Goal: Communication & Community: Share content

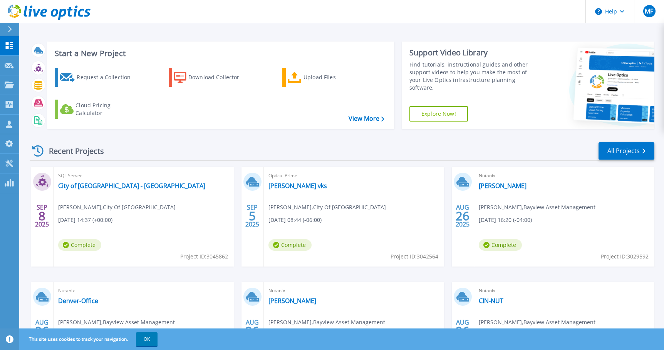
click at [13, 26] on div at bounding box center [13, 29] width 12 height 13
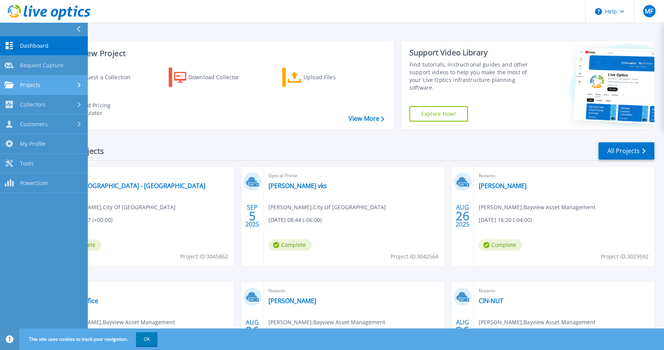
click at [50, 86] on div "Projects" at bounding box center [44, 85] width 79 height 7
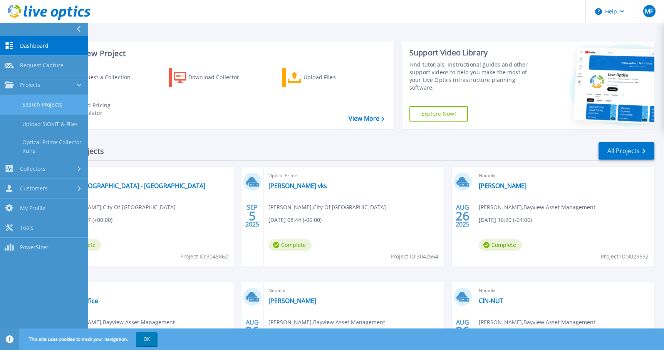
click at [72, 105] on link "Search Projects" at bounding box center [44, 105] width 88 height 20
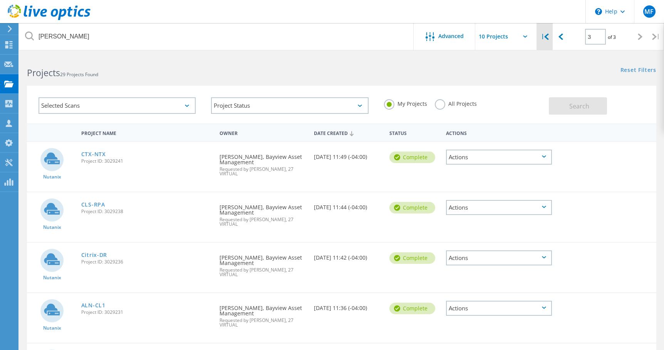
click at [547, 36] on icon at bounding box center [546, 36] width 5 height 7
type input "1"
click at [543, 156] on icon at bounding box center [544, 157] width 4 height 2
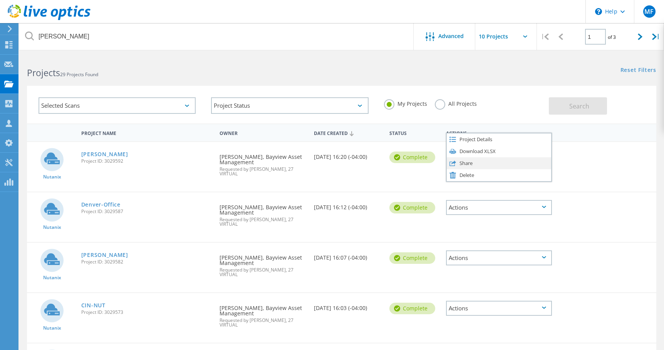
click at [528, 166] on div "Share" at bounding box center [499, 163] width 104 height 12
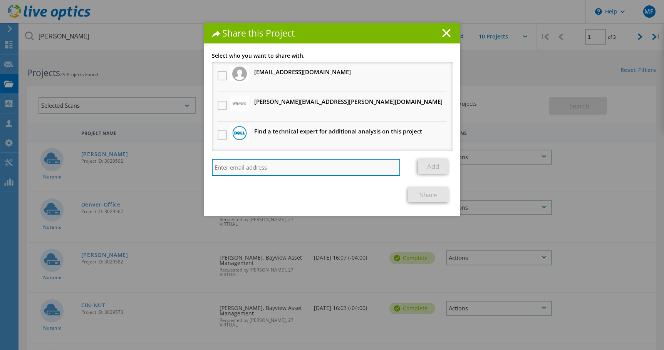
click at [299, 166] on input "search" at bounding box center [306, 167] width 189 height 17
paste input "[PERSON_NAME][EMAIL_ADDRESS][PERSON_NAME][DOMAIN_NAME]"
type input "[PERSON_NAME][EMAIL_ADDRESS][PERSON_NAME][DOMAIN_NAME]"
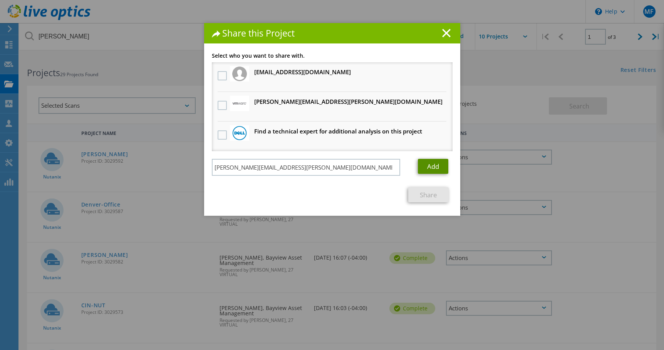
click at [434, 163] on link "Add" at bounding box center [433, 166] width 30 height 15
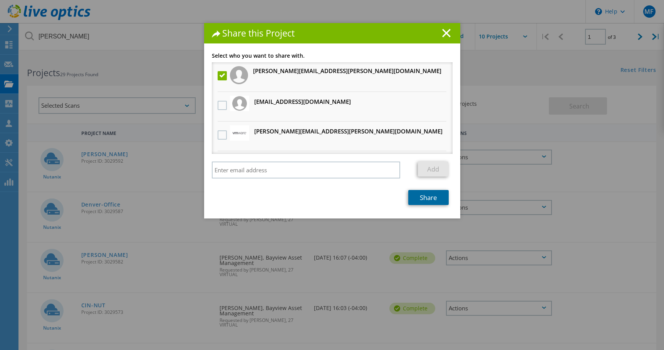
click at [422, 198] on link "Share" at bounding box center [428, 197] width 40 height 15
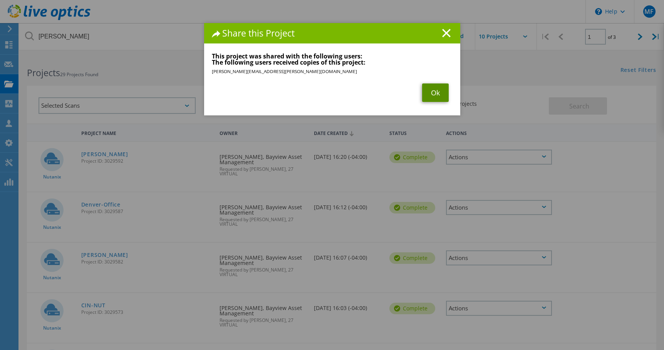
click at [437, 90] on link "Ok" at bounding box center [435, 93] width 27 height 18
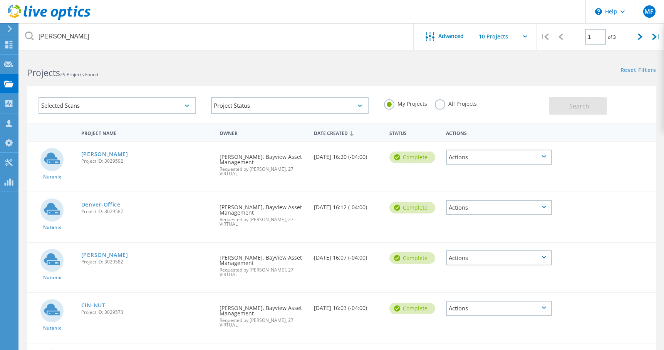
click at [540, 202] on div "Actions" at bounding box center [498, 207] width 105 height 15
click at [520, 211] on div "Share" at bounding box center [499, 214] width 104 height 12
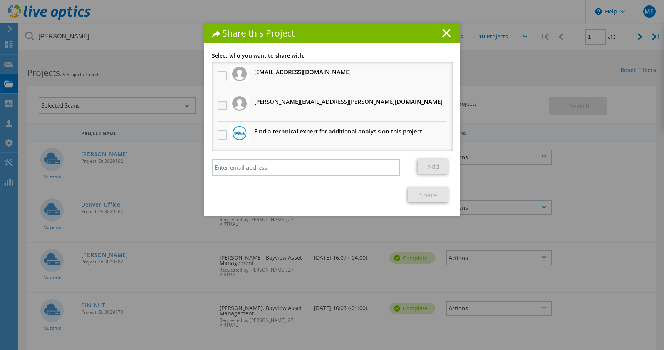
click at [221, 105] on label at bounding box center [223, 105] width 11 height 9
click at [0, 0] on input "checkbox" at bounding box center [0, 0] width 0 height 0
click at [428, 194] on link "Share" at bounding box center [428, 194] width 40 height 15
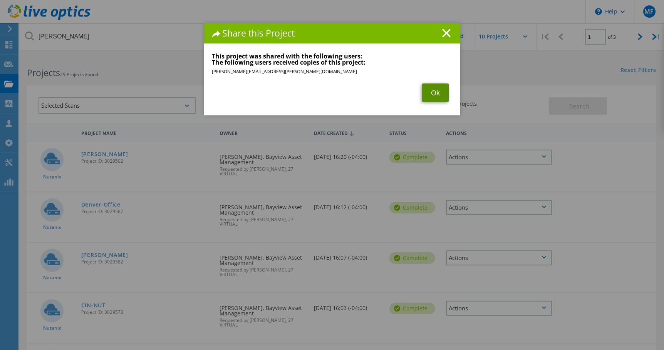
click at [428, 95] on link "Ok" at bounding box center [435, 93] width 27 height 18
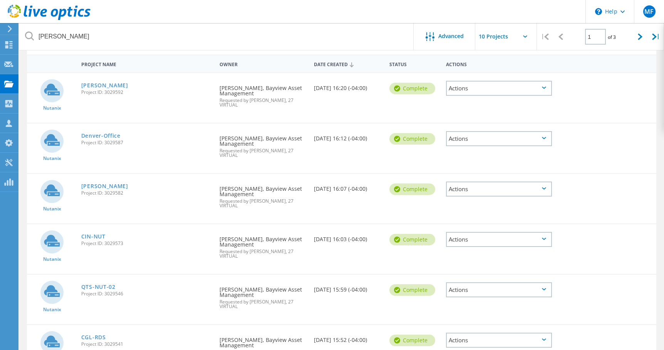
scroll to position [77, 0]
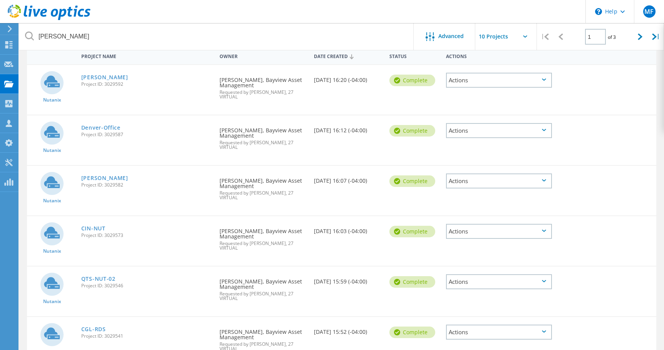
click at [526, 174] on div "Actions" at bounding box center [498, 181] width 105 height 15
click at [518, 181] on div "Share" at bounding box center [499, 187] width 104 height 12
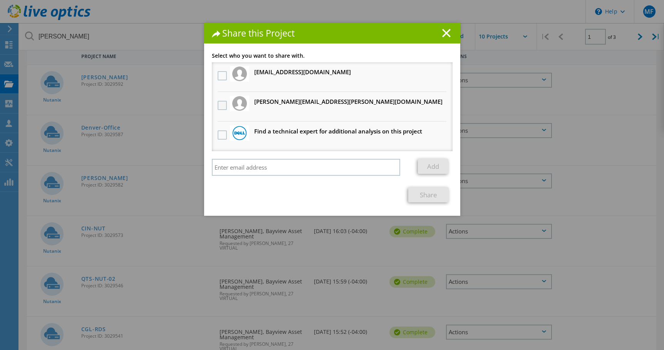
click at [219, 105] on label at bounding box center [223, 105] width 11 height 9
click at [0, 0] on input "checkbox" at bounding box center [0, 0] width 0 height 0
click at [423, 199] on link "Share" at bounding box center [428, 194] width 40 height 15
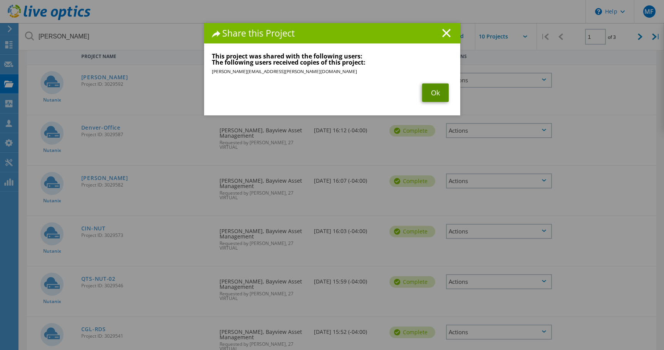
click at [433, 90] on link "Ok" at bounding box center [435, 93] width 27 height 18
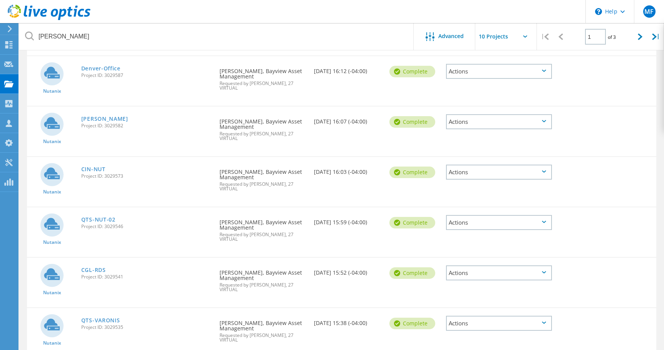
scroll to position [154, 0]
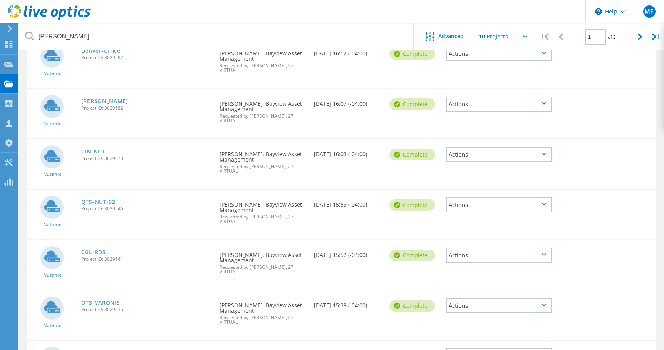
click at [510, 147] on div "Actions" at bounding box center [498, 154] width 105 height 15
click at [475, 155] on div "Share" at bounding box center [499, 161] width 104 height 12
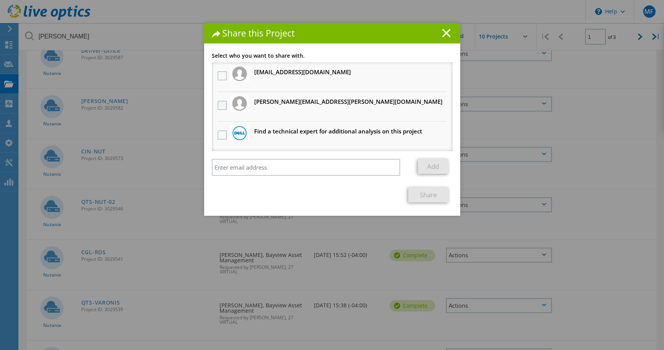
click at [218, 109] on label at bounding box center [223, 105] width 11 height 9
click at [0, 0] on input "checkbox" at bounding box center [0, 0] width 0 height 0
click at [421, 195] on link "Share" at bounding box center [428, 194] width 40 height 15
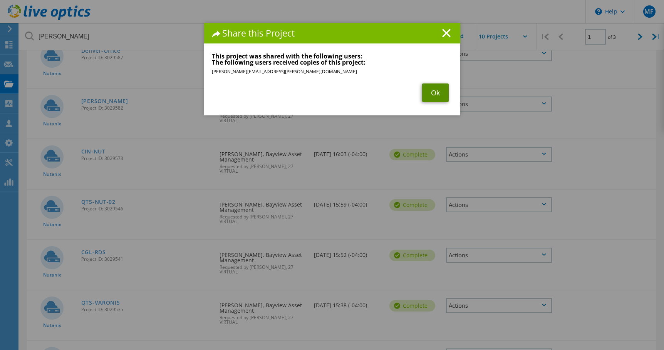
click at [432, 92] on link "Ok" at bounding box center [435, 93] width 27 height 18
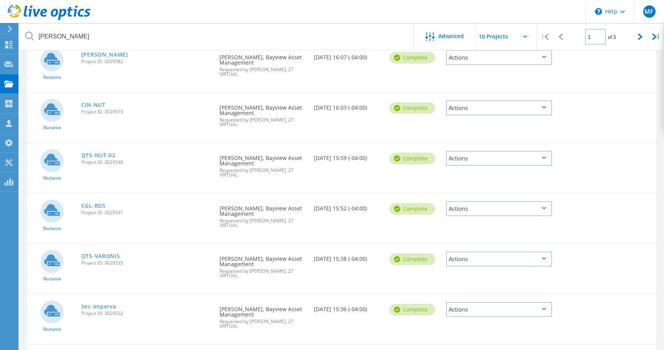
scroll to position [205, 0]
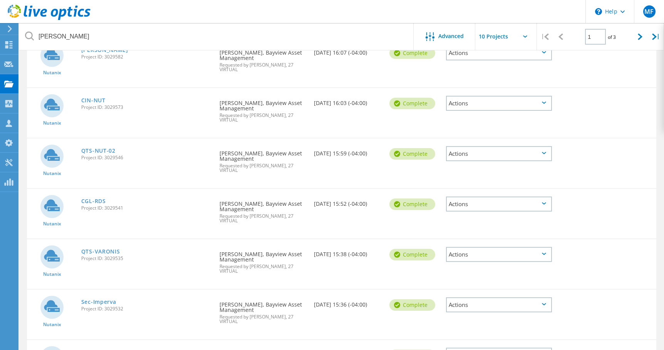
click at [492, 146] on div "Actions" at bounding box center [498, 153] width 105 height 15
click at [499, 154] on div "Share" at bounding box center [499, 160] width 104 height 12
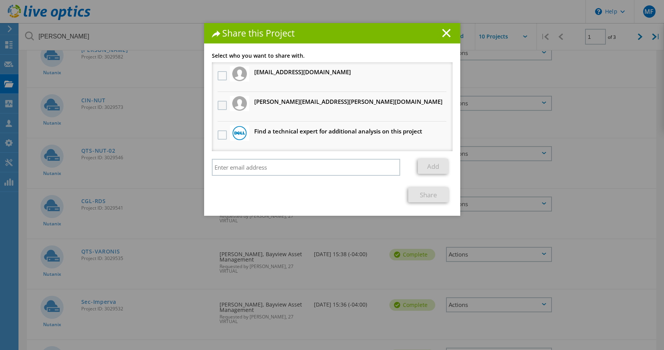
click at [223, 106] on label at bounding box center [223, 105] width 11 height 9
click at [0, 0] on input "checkbox" at bounding box center [0, 0] width 0 height 0
click at [427, 193] on link "Share" at bounding box center [428, 194] width 40 height 15
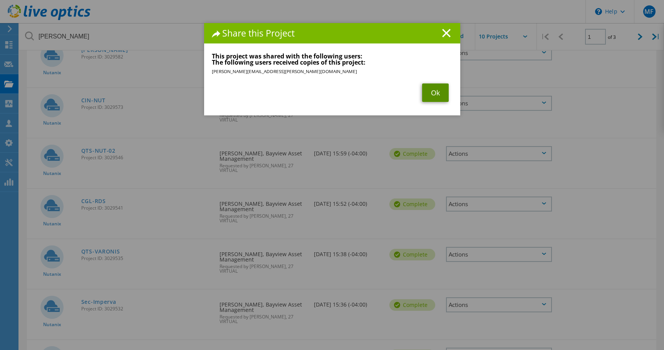
click at [435, 90] on link "Ok" at bounding box center [435, 93] width 27 height 18
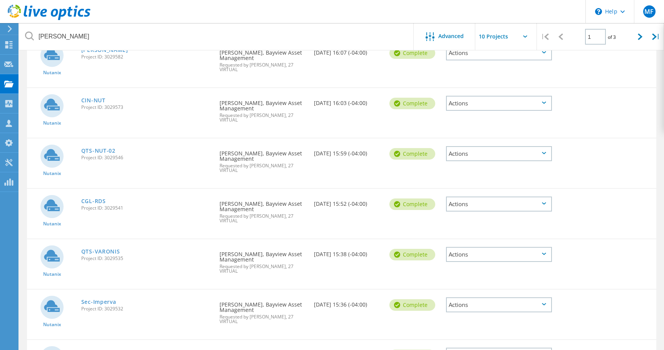
click at [522, 197] on div "Actions" at bounding box center [498, 204] width 105 height 15
click at [499, 204] on div "Share" at bounding box center [499, 210] width 104 height 12
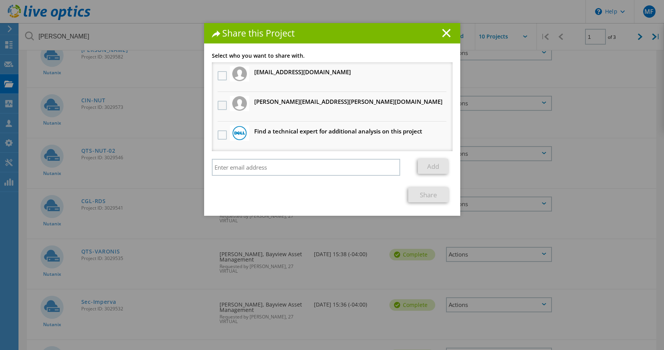
click at [221, 105] on label at bounding box center [223, 105] width 11 height 9
click at [0, 0] on input "checkbox" at bounding box center [0, 0] width 0 height 0
click at [423, 197] on link "Share" at bounding box center [428, 194] width 40 height 15
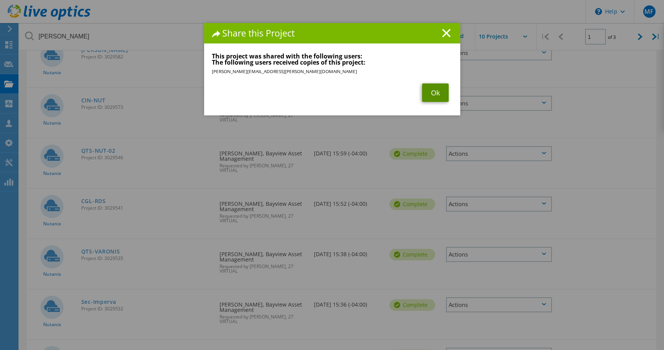
click at [424, 92] on link "Ok" at bounding box center [435, 93] width 27 height 18
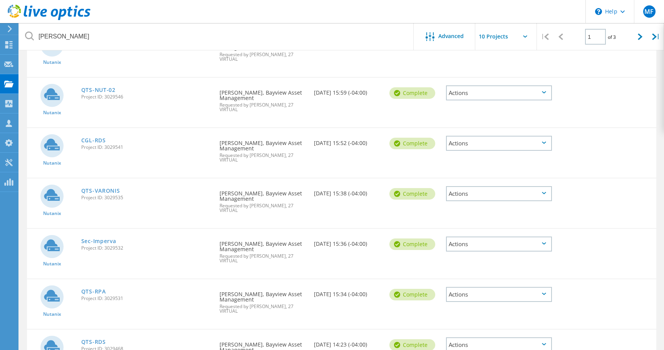
scroll to position [280, 0]
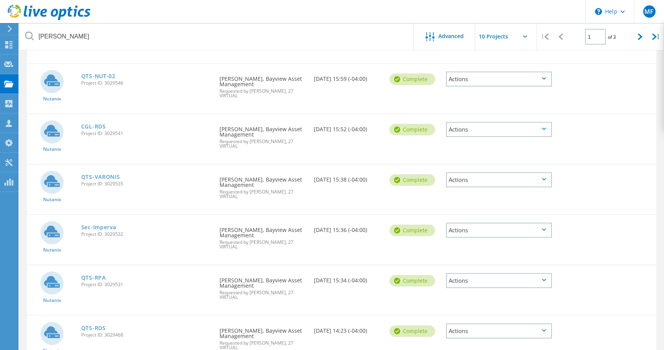
click at [540, 172] on div "Actions" at bounding box center [498, 179] width 105 height 15
click at [487, 180] on div "Share" at bounding box center [499, 186] width 104 height 12
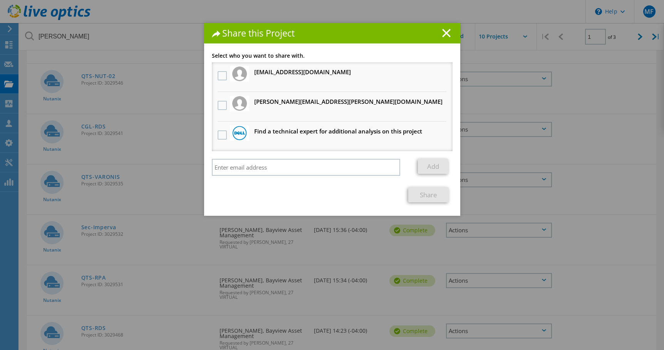
click at [254, 102] on h3 "[PERSON_NAME][EMAIL_ADDRESS][PERSON_NAME][DOMAIN_NAME] Will receive an anonymou…" at bounding box center [348, 102] width 188 height 10
click at [221, 106] on label at bounding box center [223, 105] width 11 height 9
click at [0, 0] on input "checkbox" at bounding box center [0, 0] width 0 height 0
click at [432, 196] on link "Share" at bounding box center [428, 194] width 40 height 15
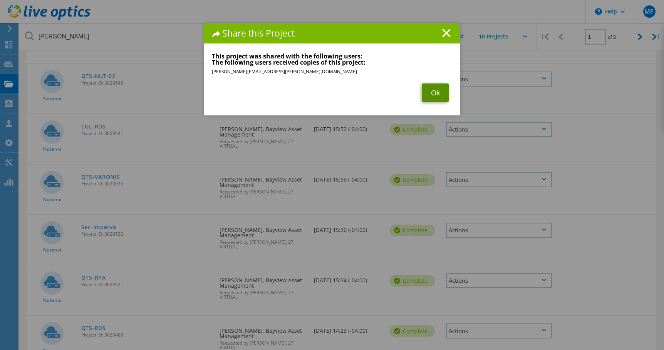
click at [435, 92] on link "Ok" at bounding box center [435, 93] width 27 height 18
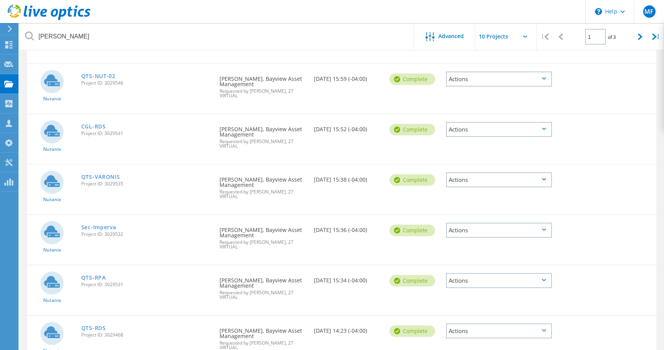
click at [524, 223] on div "Actions" at bounding box center [498, 230] width 105 height 15
click at [500, 231] on div "Share" at bounding box center [499, 237] width 104 height 12
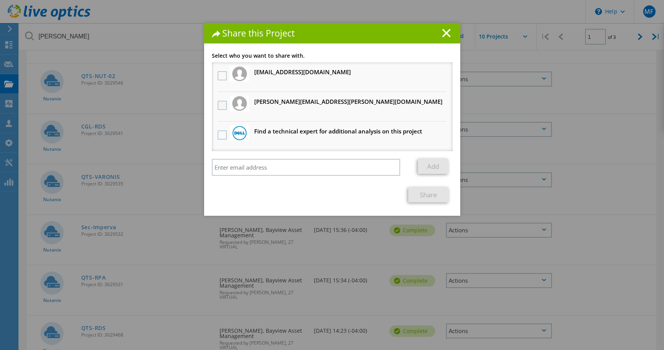
click at [218, 106] on label at bounding box center [223, 105] width 11 height 9
click at [0, 0] on input "checkbox" at bounding box center [0, 0] width 0 height 0
click at [428, 198] on link "Share" at bounding box center [428, 194] width 40 height 15
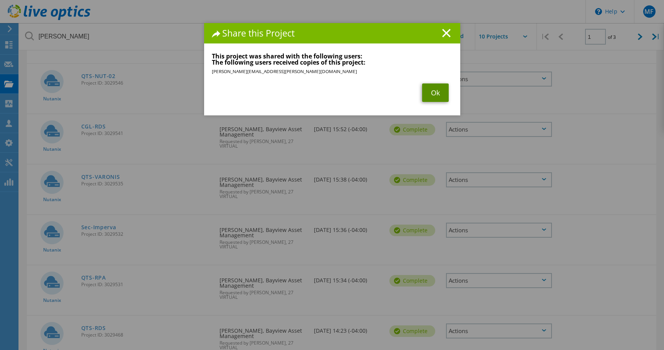
click at [431, 89] on link "Ok" at bounding box center [435, 93] width 27 height 18
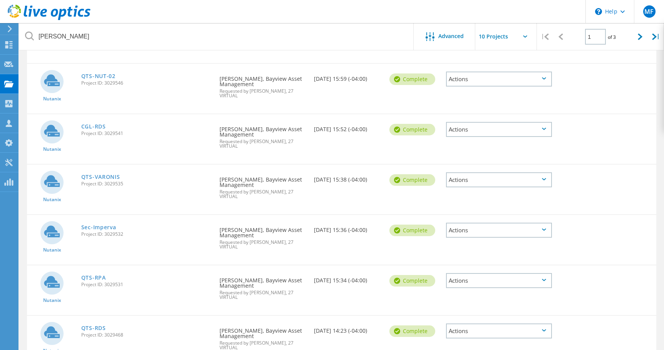
click at [506, 273] on div "Actions" at bounding box center [498, 280] width 105 height 15
click at [498, 281] on div "Share" at bounding box center [499, 287] width 104 height 12
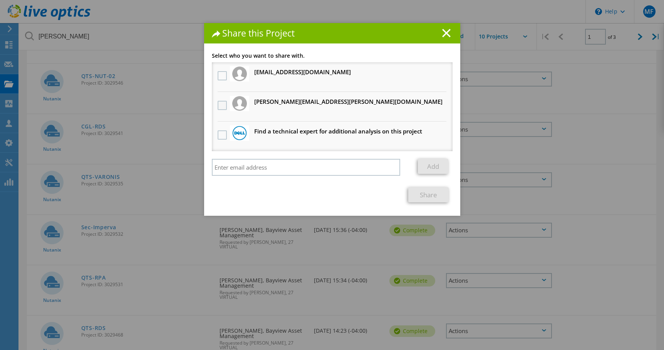
click at [221, 106] on label at bounding box center [223, 105] width 11 height 9
click at [0, 0] on input "checkbox" at bounding box center [0, 0] width 0 height 0
click at [414, 195] on link "Share" at bounding box center [428, 194] width 40 height 15
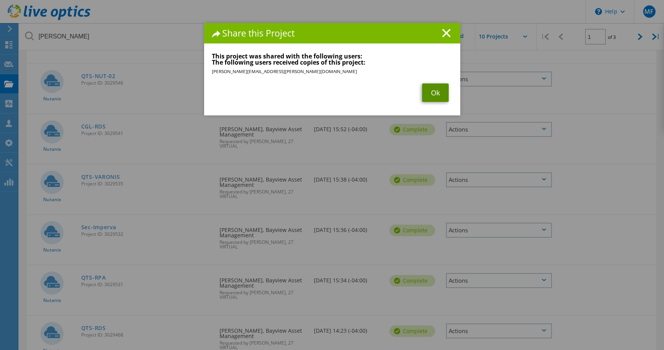
click at [427, 97] on link "Ok" at bounding box center [435, 93] width 27 height 18
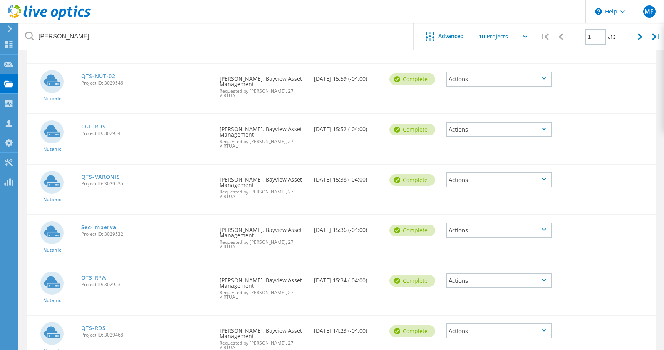
click at [497, 324] on div "Actions" at bounding box center [498, 331] width 105 height 15
click at [484, 331] on div "Share" at bounding box center [499, 337] width 104 height 12
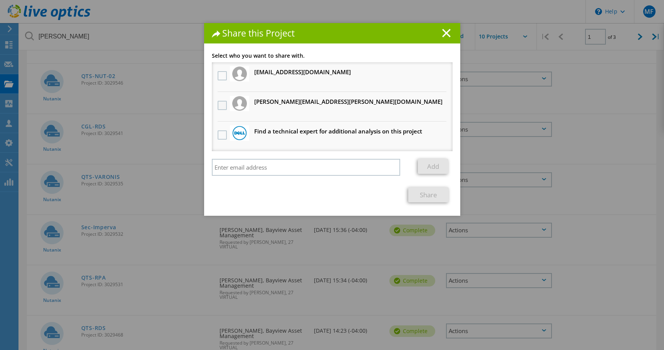
click at [224, 106] on label at bounding box center [223, 105] width 11 height 9
click at [0, 0] on input "checkbox" at bounding box center [0, 0] width 0 height 0
click at [435, 193] on link "Share" at bounding box center [428, 194] width 40 height 15
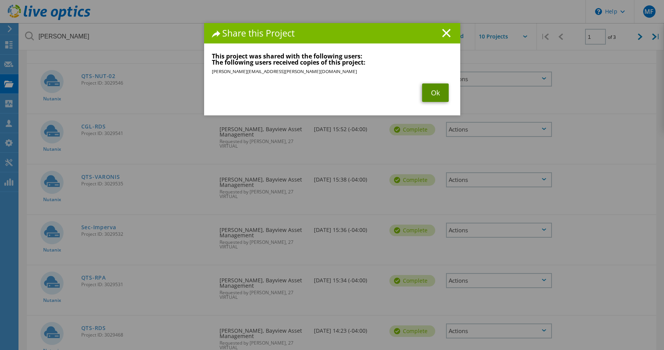
click at [428, 95] on link "Ok" at bounding box center [435, 93] width 27 height 18
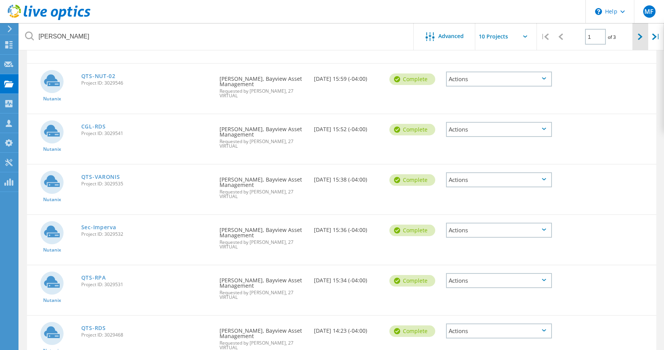
click at [639, 37] on icon at bounding box center [639, 36] width 5 height 7
type input "2"
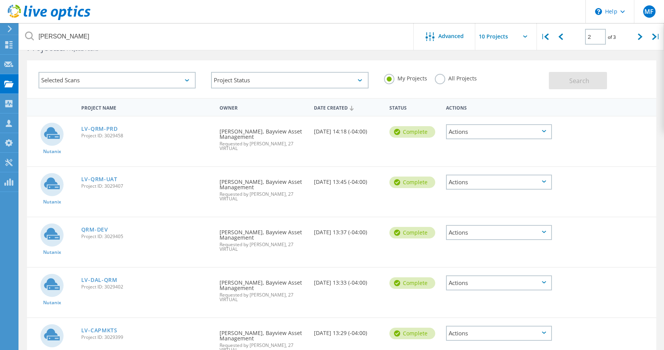
scroll to position [26, 0]
click at [486, 132] on div "Actions" at bounding box center [498, 131] width 105 height 15
click at [484, 139] on div "Share" at bounding box center [499, 138] width 104 height 12
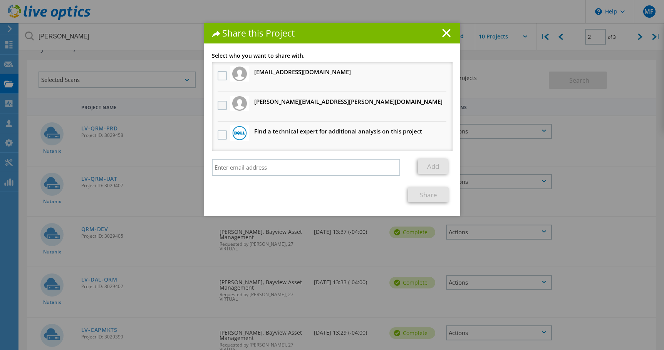
click at [221, 104] on label at bounding box center [223, 105] width 11 height 9
click at [0, 0] on input "checkbox" at bounding box center [0, 0] width 0 height 0
click at [430, 195] on link "Share" at bounding box center [428, 194] width 40 height 15
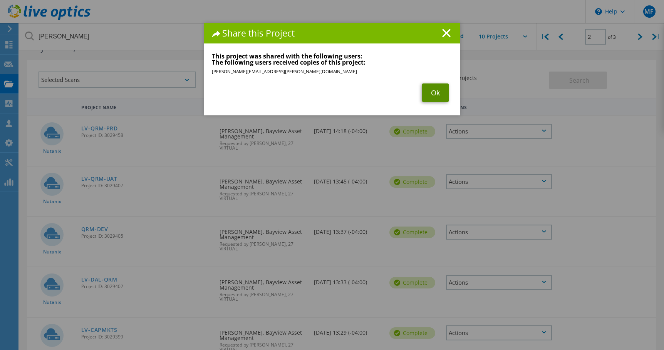
click at [430, 94] on link "Ok" at bounding box center [435, 93] width 27 height 18
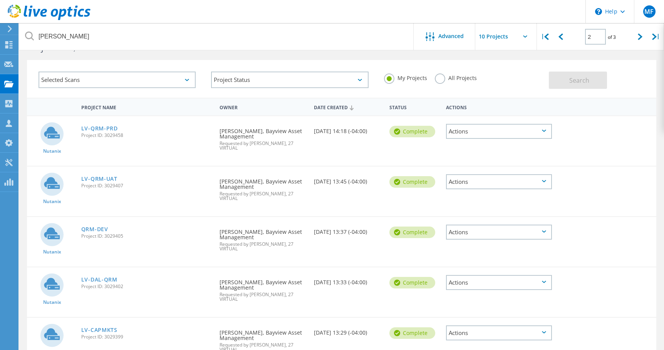
click at [510, 177] on div "Actions" at bounding box center [498, 181] width 105 height 15
click at [495, 185] on div "Share" at bounding box center [499, 188] width 104 height 12
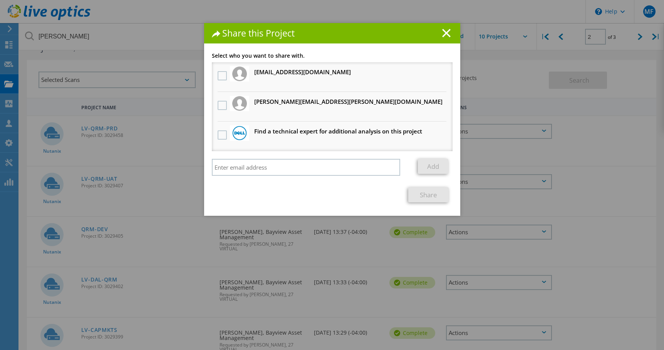
click at [293, 103] on h3 "[PERSON_NAME][EMAIL_ADDRESS][PERSON_NAME][DOMAIN_NAME] Will receive an anonymou…" at bounding box center [348, 102] width 188 height 10
click at [222, 104] on label at bounding box center [223, 105] width 11 height 9
click at [0, 0] on input "checkbox" at bounding box center [0, 0] width 0 height 0
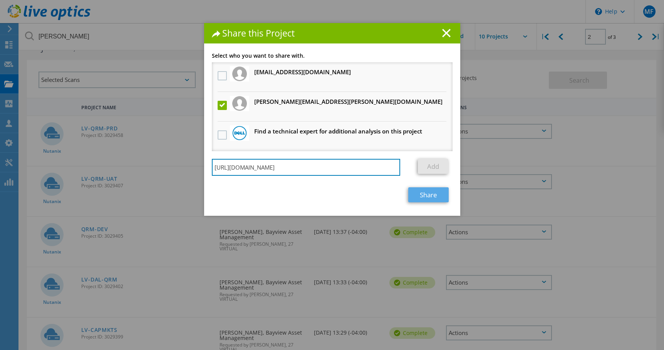
type input "[URL][DOMAIN_NAME]"
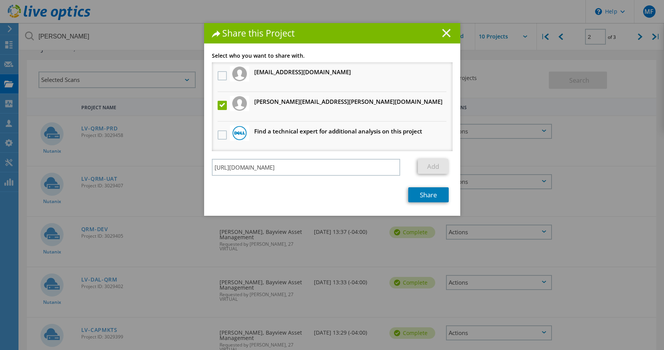
click at [442, 32] on line at bounding box center [446, 33] width 8 height 8
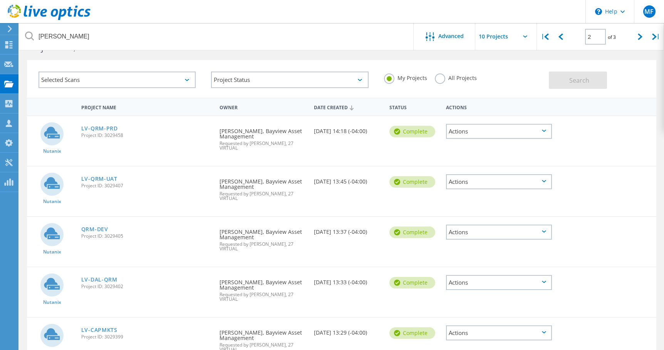
click at [487, 177] on div "Actions" at bounding box center [498, 181] width 105 height 15
click at [473, 183] on div "Share" at bounding box center [499, 188] width 104 height 12
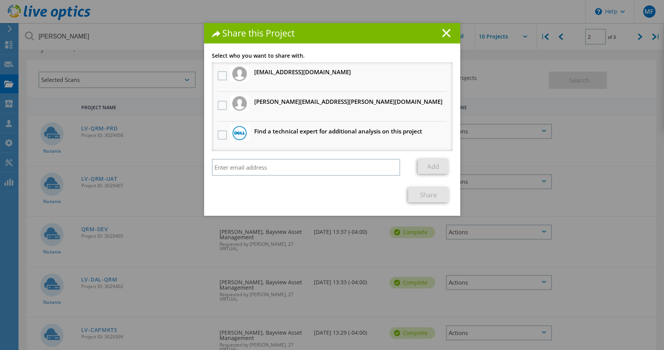
click at [299, 104] on h3 "[PERSON_NAME][EMAIL_ADDRESS][PERSON_NAME][DOMAIN_NAME] Will receive an anonymou…" at bounding box center [348, 102] width 188 height 10
click at [219, 106] on label at bounding box center [223, 105] width 11 height 9
click at [0, 0] on input "checkbox" at bounding box center [0, 0] width 0 height 0
click at [427, 196] on link "Share" at bounding box center [428, 194] width 40 height 15
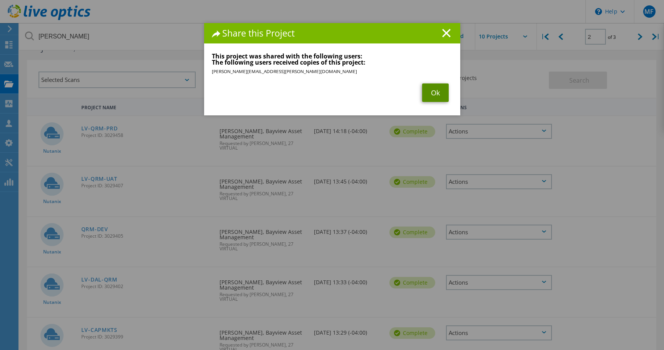
click at [425, 93] on link "Ok" at bounding box center [435, 93] width 27 height 18
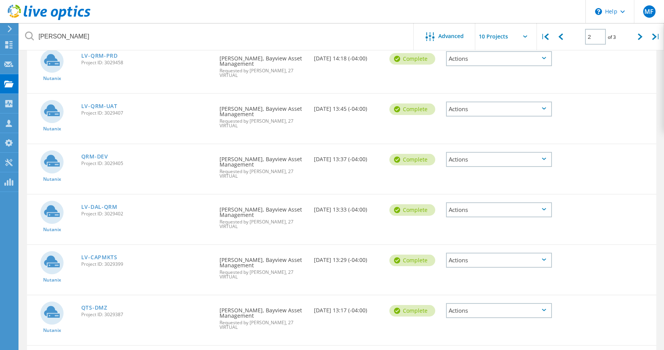
scroll to position [103, 0]
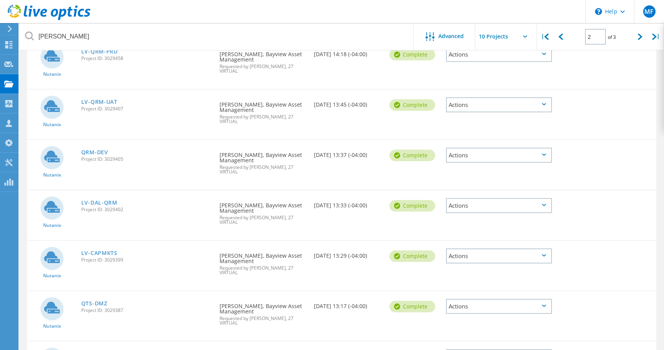
click at [486, 148] on div "Actions" at bounding box center [498, 155] width 105 height 15
click at [480, 156] on div "Share" at bounding box center [499, 162] width 104 height 12
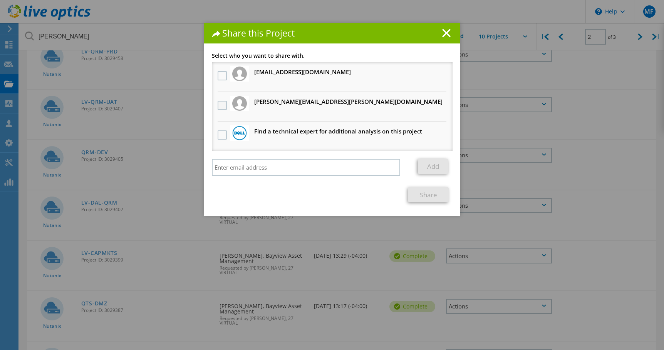
click at [222, 103] on label at bounding box center [223, 105] width 11 height 9
click at [0, 0] on input "checkbox" at bounding box center [0, 0] width 0 height 0
click at [435, 194] on link "Share" at bounding box center [428, 194] width 40 height 15
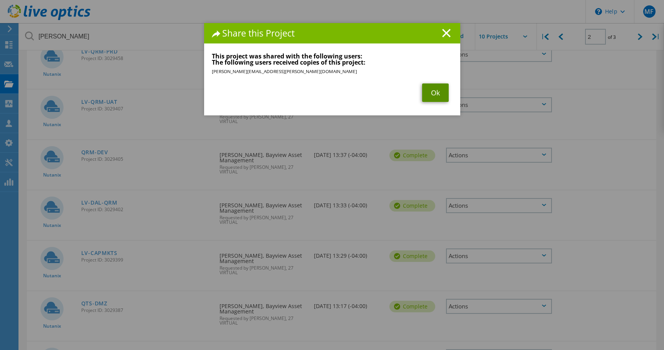
click at [430, 93] on link "Ok" at bounding box center [435, 93] width 27 height 18
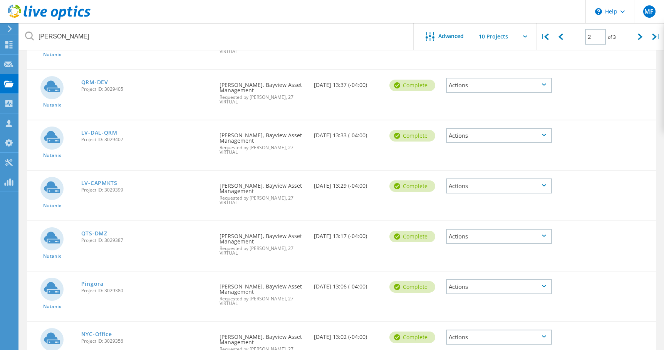
scroll to position [205, 0]
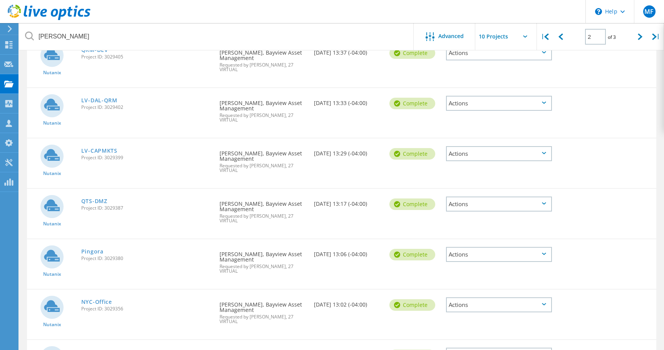
click at [487, 96] on div "Actions" at bounding box center [498, 103] width 105 height 15
click at [485, 104] on div "Share" at bounding box center [499, 110] width 104 height 12
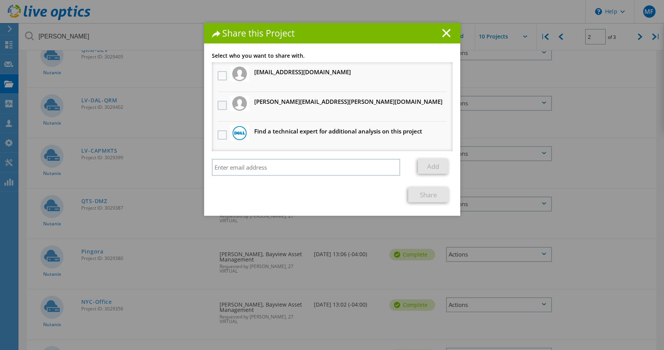
click at [220, 104] on label at bounding box center [223, 105] width 11 height 9
click at [0, 0] on input "checkbox" at bounding box center [0, 0] width 0 height 0
click at [432, 197] on link "Share" at bounding box center [428, 194] width 40 height 15
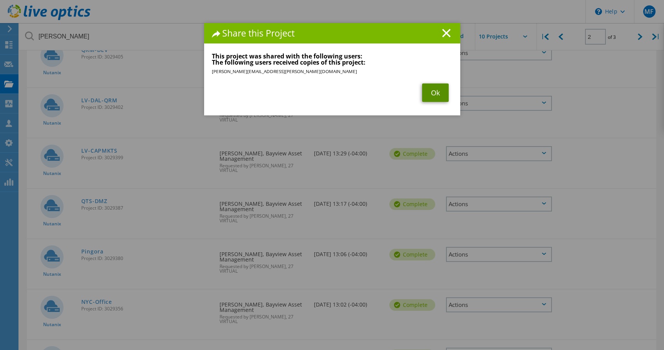
click at [436, 95] on link "Ok" at bounding box center [435, 93] width 27 height 18
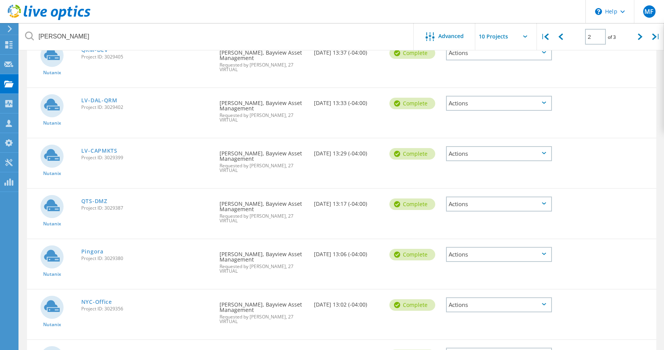
click at [512, 146] on div "Actions" at bounding box center [498, 153] width 105 height 15
click at [492, 154] on div "Share" at bounding box center [499, 160] width 104 height 12
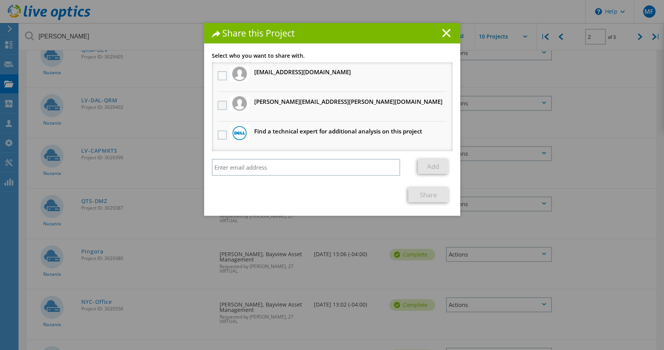
drag, startPoint x: 216, startPoint y: 104, endPoint x: 223, endPoint y: 107, distance: 7.8
click at [218, 104] on label at bounding box center [223, 105] width 11 height 9
click at [0, 0] on input "checkbox" at bounding box center [0, 0] width 0 height 0
click at [430, 198] on link "Share" at bounding box center [428, 194] width 40 height 15
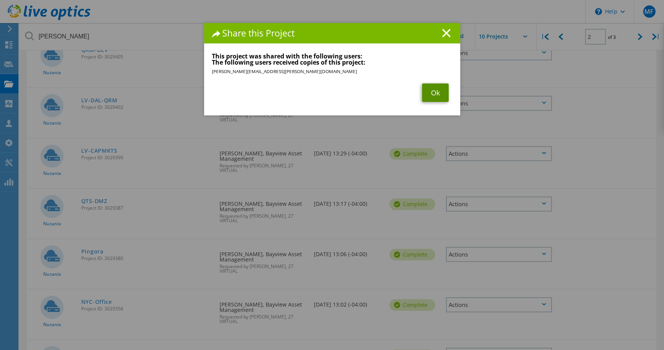
click at [430, 95] on link "Ok" at bounding box center [435, 93] width 27 height 18
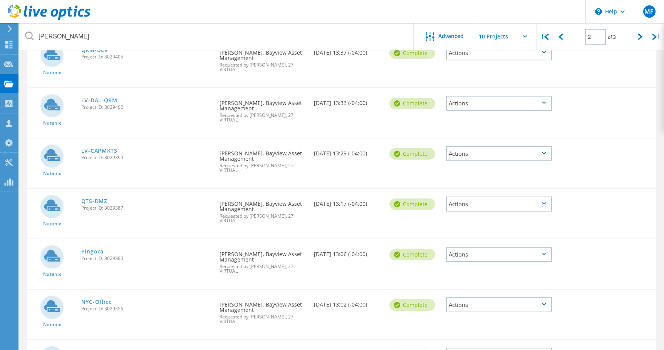
click at [502, 197] on div "Actions" at bounding box center [498, 204] width 105 height 15
click at [487, 204] on div "Share" at bounding box center [499, 210] width 104 height 12
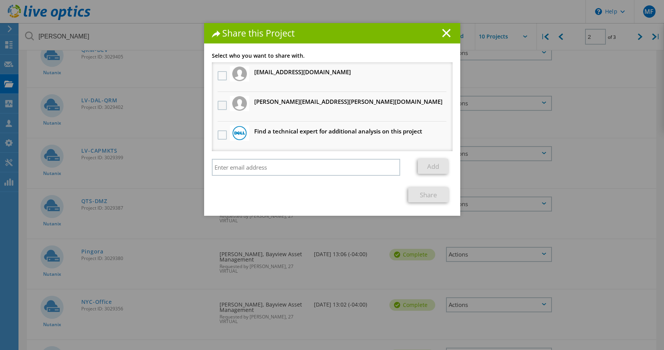
click at [222, 103] on label at bounding box center [223, 105] width 11 height 9
click at [0, 0] on input "checkbox" at bounding box center [0, 0] width 0 height 0
click at [421, 196] on link "Share" at bounding box center [428, 194] width 40 height 15
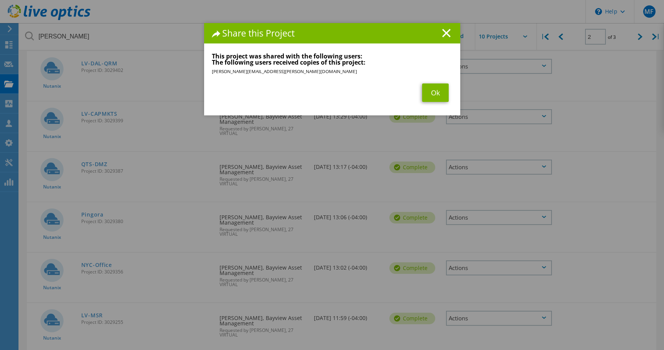
scroll to position [257, 0]
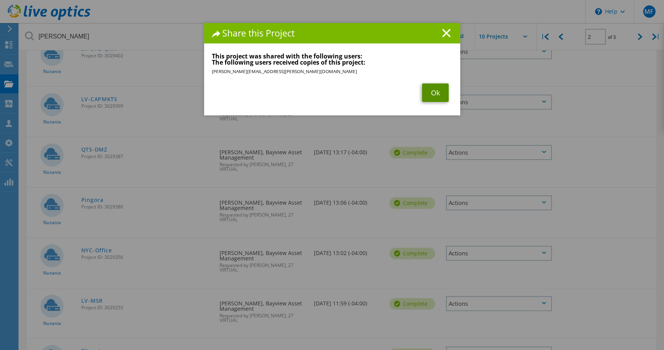
click at [429, 92] on link "Ok" at bounding box center [435, 93] width 27 height 18
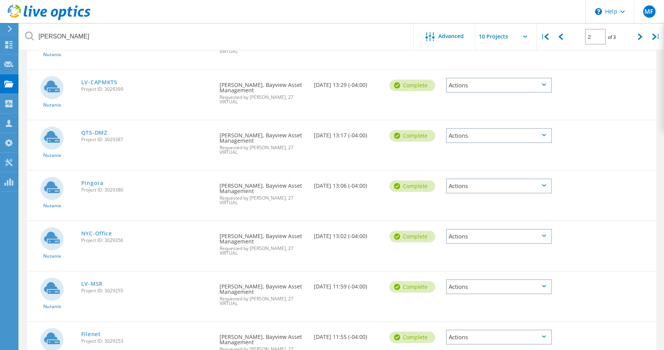
scroll to position [280, 0]
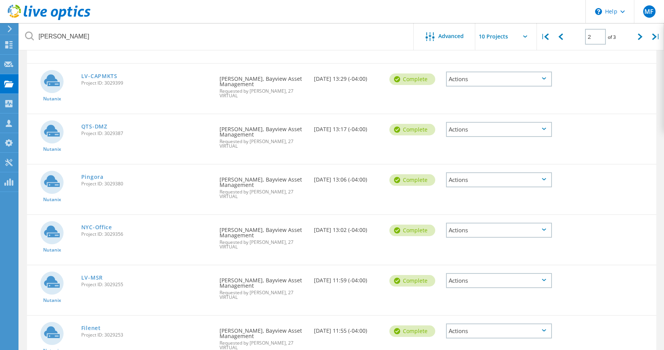
click at [497, 172] on div "Actions" at bounding box center [498, 179] width 105 height 15
click at [492, 180] on div "Share" at bounding box center [499, 186] width 104 height 12
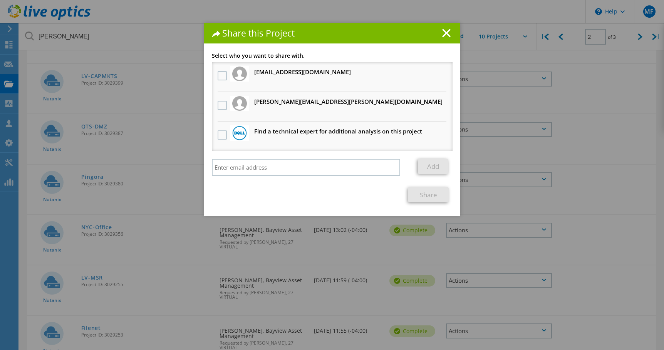
click at [221, 100] on div at bounding box center [222, 106] width 13 height 16
click at [221, 104] on label at bounding box center [223, 105] width 11 height 9
click at [0, 0] on input "checkbox" at bounding box center [0, 0] width 0 height 0
click at [422, 194] on link "Share" at bounding box center [428, 194] width 40 height 15
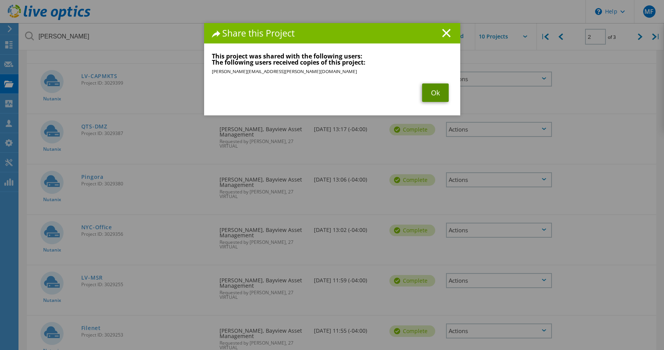
click at [431, 91] on link "Ok" at bounding box center [435, 93] width 27 height 18
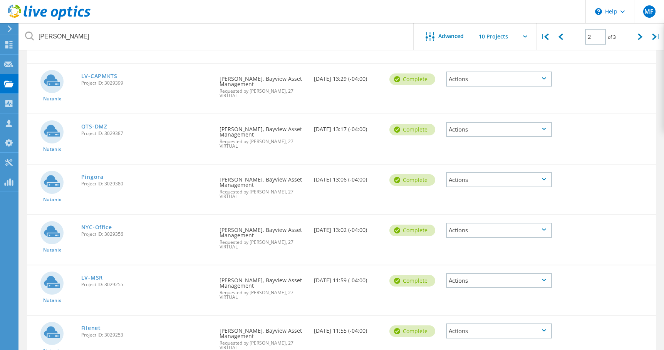
click at [484, 223] on div "Actions" at bounding box center [498, 230] width 105 height 15
click at [477, 231] on div "Share" at bounding box center [499, 237] width 104 height 12
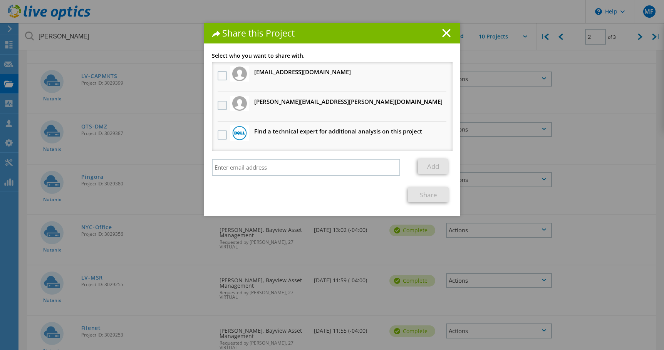
click at [218, 104] on label at bounding box center [223, 105] width 11 height 9
click at [0, 0] on input "checkbox" at bounding box center [0, 0] width 0 height 0
click at [429, 194] on link "Share" at bounding box center [428, 194] width 40 height 15
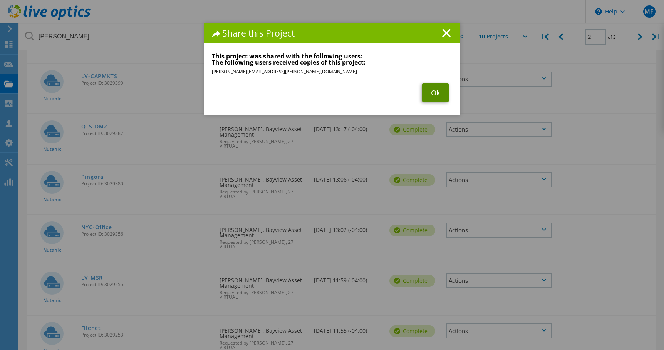
click at [430, 93] on link "Ok" at bounding box center [435, 93] width 27 height 18
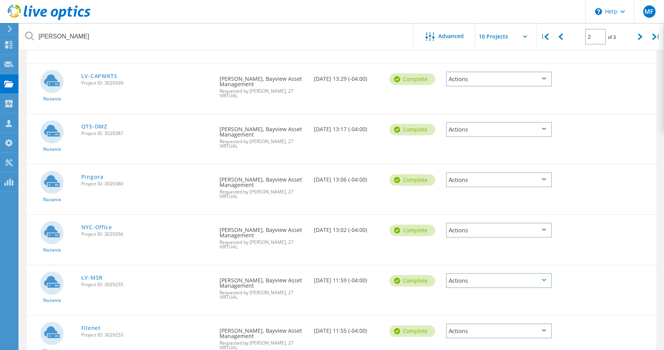
click at [472, 273] on div "Actions" at bounding box center [498, 280] width 105 height 15
click at [478, 281] on div "Share" at bounding box center [499, 287] width 104 height 12
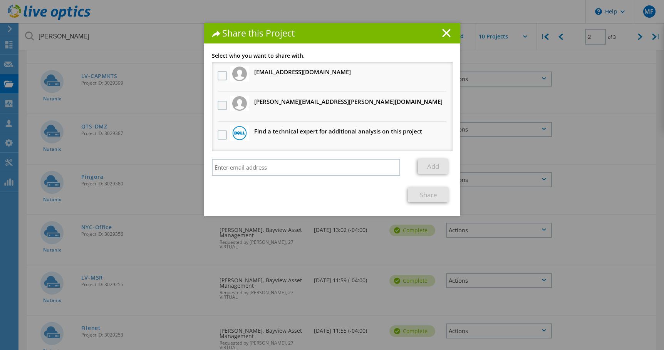
click at [218, 104] on label at bounding box center [223, 105] width 11 height 9
click at [0, 0] on input "checkbox" at bounding box center [0, 0] width 0 height 0
click at [424, 197] on link "Share" at bounding box center [428, 194] width 40 height 15
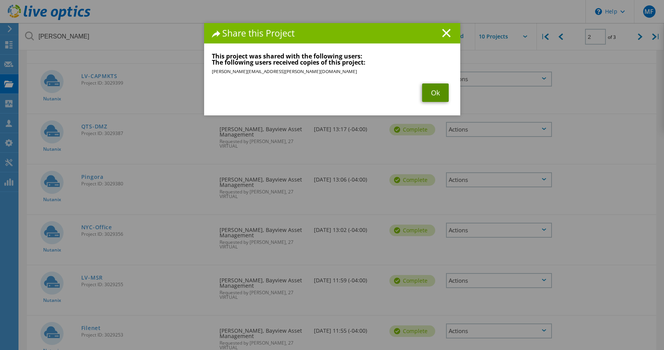
click at [432, 91] on link "Ok" at bounding box center [435, 93] width 27 height 18
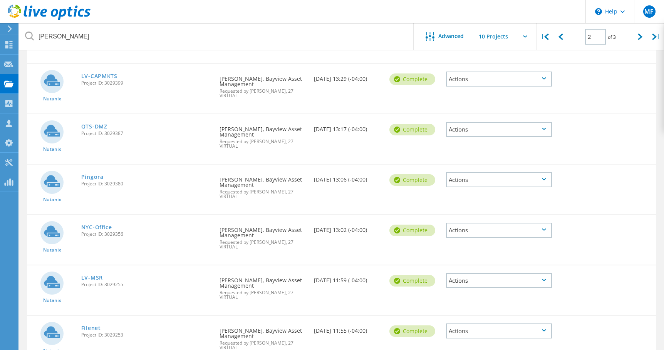
click at [524, 324] on div "Actions" at bounding box center [498, 331] width 105 height 15
click at [477, 331] on div "Share" at bounding box center [499, 337] width 104 height 12
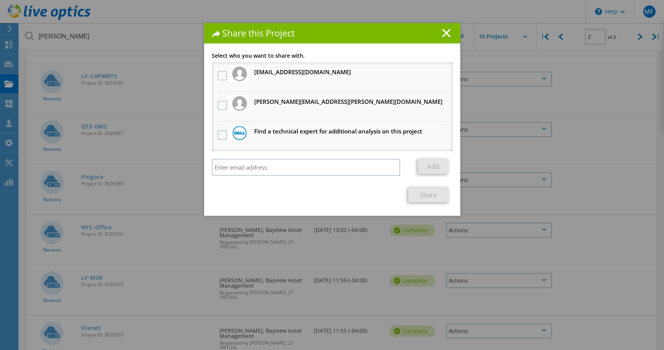
click at [254, 101] on h3 "[PERSON_NAME][EMAIL_ADDRESS][PERSON_NAME][DOMAIN_NAME] Will receive an anonymou…" at bounding box center [348, 102] width 188 height 10
click at [220, 104] on label at bounding box center [223, 105] width 11 height 9
click at [0, 0] on input "checkbox" at bounding box center [0, 0] width 0 height 0
click at [435, 195] on link "Share" at bounding box center [428, 194] width 40 height 15
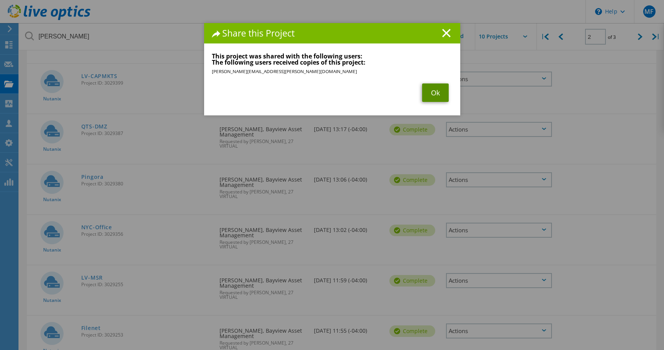
click at [434, 96] on link "Ok" at bounding box center [435, 93] width 27 height 18
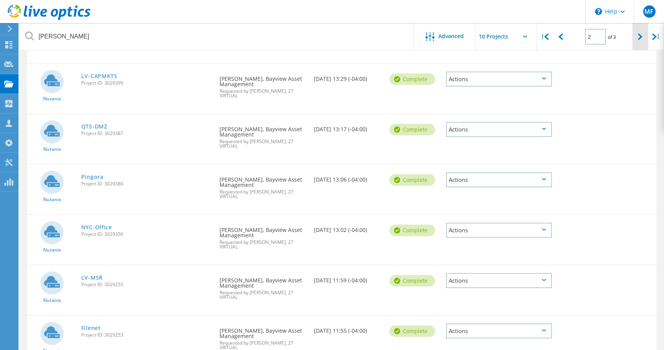
click at [638, 37] on icon at bounding box center [639, 36] width 5 height 7
type input "3"
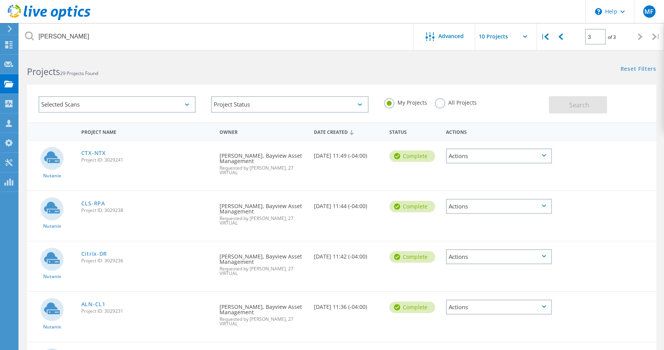
scroll to position [0, 0]
click at [485, 155] on div "Actions" at bounding box center [498, 157] width 105 height 15
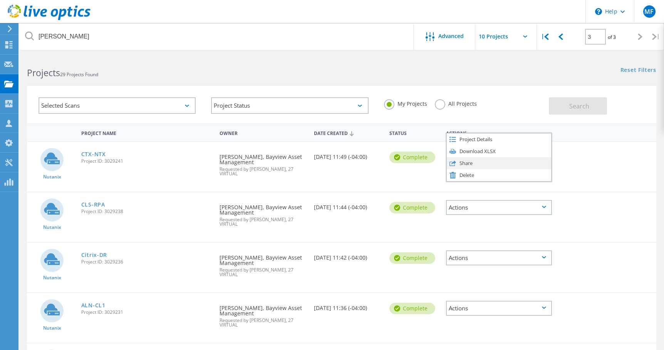
click at [475, 164] on div "Share" at bounding box center [499, 163] width 104 height 12
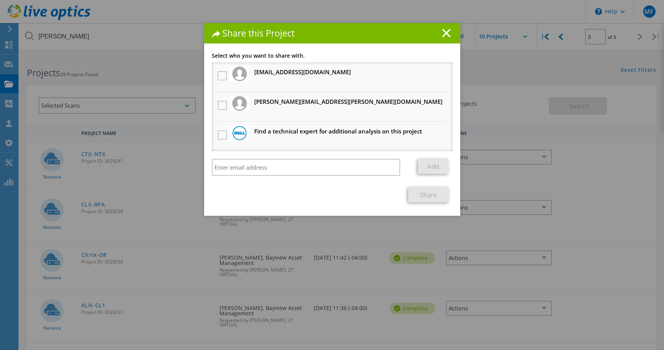
click at [270, 101] on h3 "[PERSON_NAME][EMAIL_ADDRESS][PERSON_NAME][DOMAIN_NAME] Will receive an anonymou…" at bounding box center [348, 102] width 188 height 10
drag, startPoint x: 219, startPoint y: 104, endPoint x: 234, endPoint y: 112, distance: 16.4
click at [219, 105] on label at bounding box center [223, 105] width 11 height 9
click at [0, 0] on input "checkbox" at bounding box center [0, 0] width 0 height 0
click at [420, 198] on link "Share" at bounding box center [428, 194] width 40 height 15
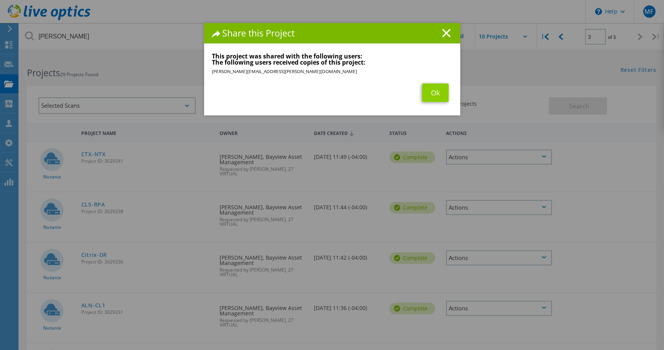
drag, startPoint x: 421, startPoint y: 83, endPoint x: 424, endPoint y: 90, distance: 7.4
click at [421, 83] on section "This project was shared with the following users: The following users received …" at bounding box center [332, 77] width 241 height 49
click at [433, 84] on link "Ok" at bounding box center [435, 93] width 27 height 18
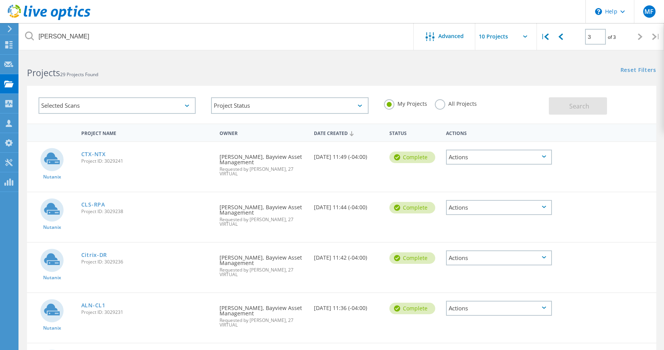
click at [473, 206] on div "Actions" at bounding box center [498, 207] width 105 height 15
click at [475, 212] on div "Share" at bounding box center [499, 214] width 104 height 12
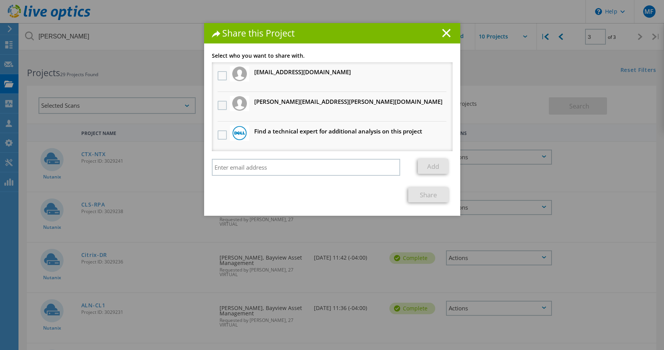
click at [221, 106] on label at bounding box center [223, 105] width 11 height 9
click at [0, 0] on input "checkbox" at bounding box center [0, 0] width 0 height 0
click at [413, 196] on link "Share" at bounding box center [428, 194] width 40 height 15
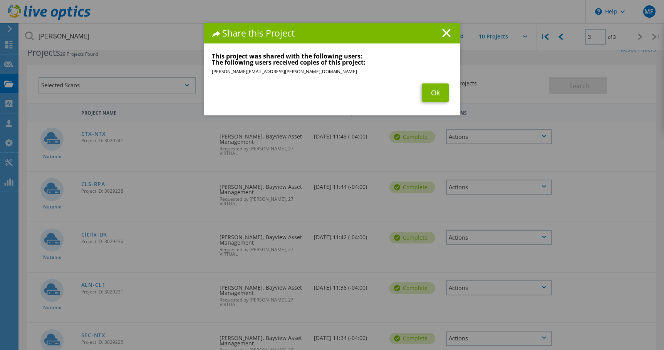
scroll to position [26, 0]
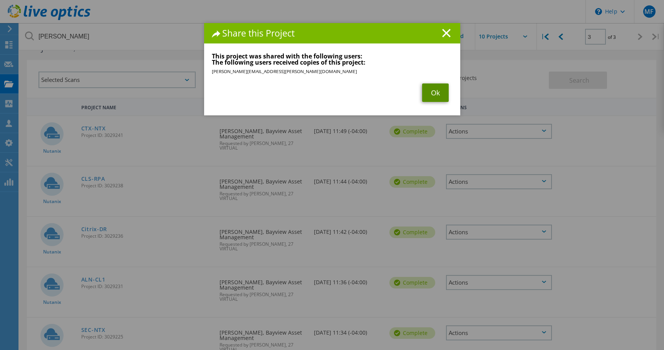
click at [434, 99] on link "Ok" at bounding box center [435, 93] width 27 height 18
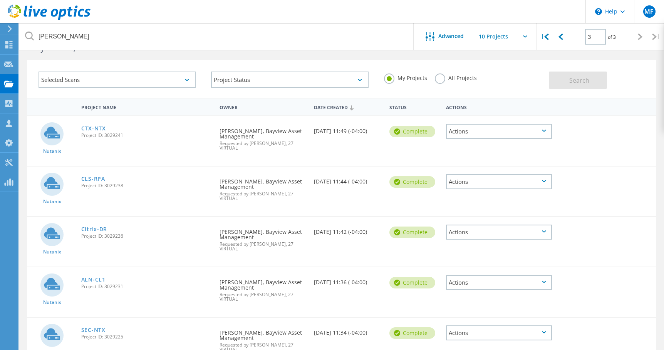
click at [479, 225] on div "Actions" at bounding box center [498, 232] width 105 height 15
click at [476, 233] on div "Share" at bounding box center [499, 239] width 104 height 12
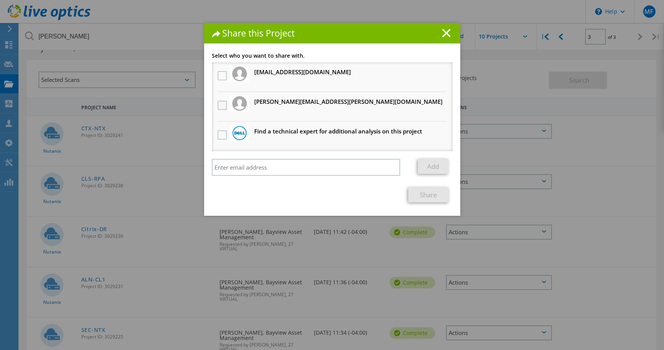
click at [218, 106] on label at bounding box center [223, 105] width 11 height 9
click at [0, 0] on input "checkbox" at bounding box center [0, 0] width 0 height 0
click at [418, 198] on link "Share" at bounding box center [428, 194] width 40 height 15
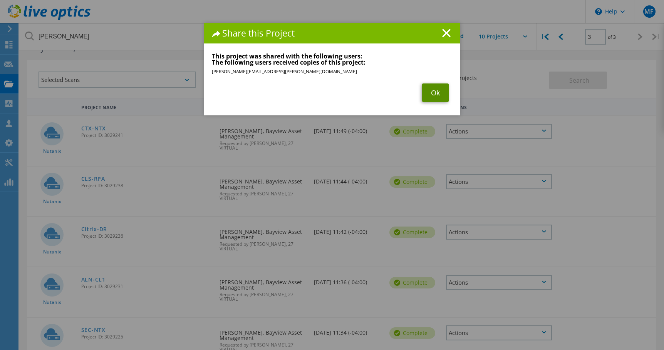
click at [432, 92] on link "Ok" at bounding box center [435, 93] width 27 height 18
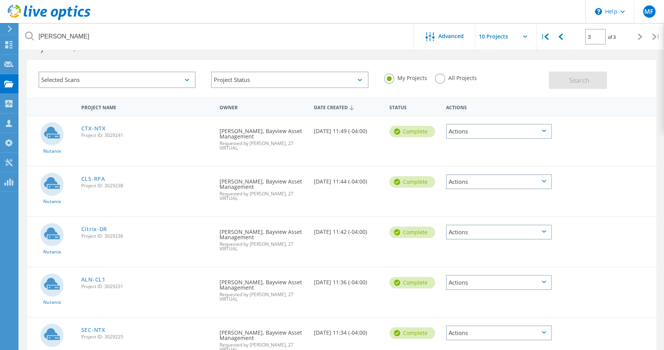
click at [523, 225] on div "Actions" at bounding box center [498, 232] width 105 height 15
click at [499, 233] on div "Share" at bounding box center [499, 239] width 104 height 12
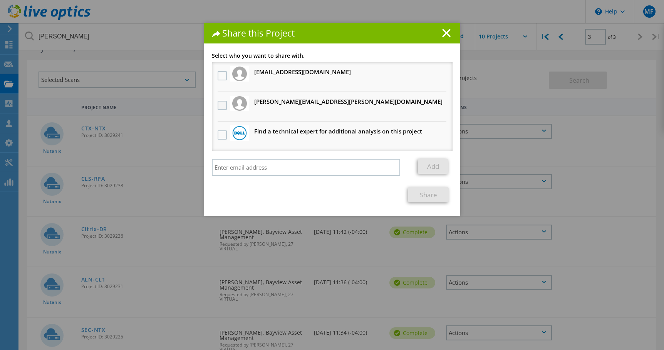
click at [223, 107] on label at bounding box center [223, 105] width 11 height 9
click at [0, 0] on input "checkbox" at bounding box center [0, 0] width 0 height 0
click at [421, 198] on link "Share" at bounding box center [428, 194] width 40 height 15
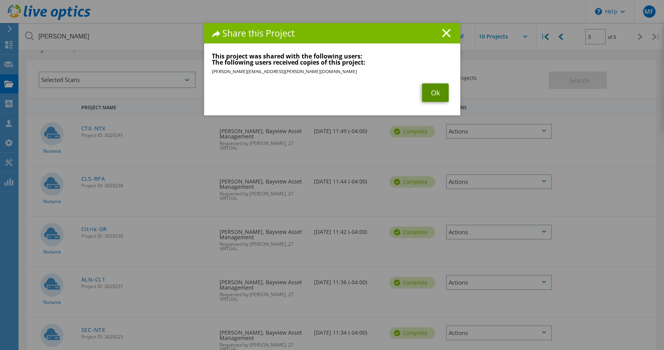
click at [431, 90] on link "Ok" at bounding box center [435, 93] width 27 height 18
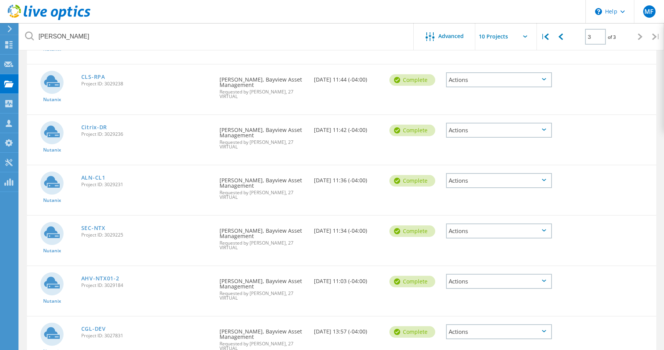
scroll to position [128, 0]
click at [483, 173] on div "Actions" at bounding box center [498, 180] width 105 height 15
click at [464, 181] on div "Share" at bounding box center [499, 187] width 104 height 12
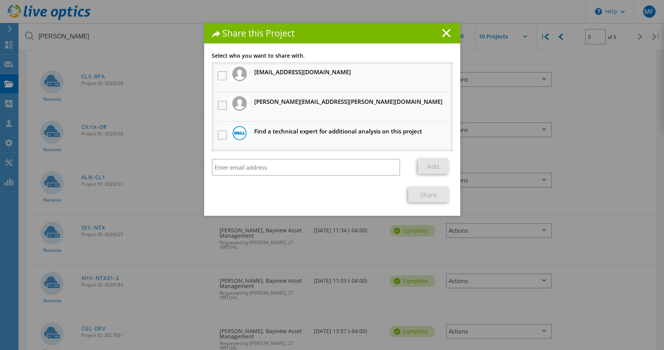
click at [224, 106] on label at bounding box center [223, 105] width 11 height 9
click at [0, 0] on input "checkbox" at bounding box center [0, 0] width 0 height 0
click at [426, 196] on link "Share" at bounding box center [428, 194] width 40 height 15
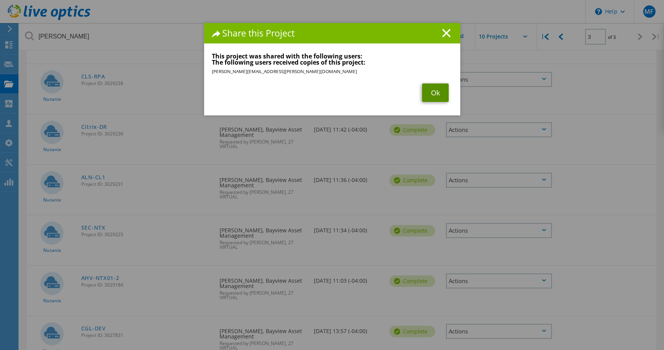
click at [436, 90] on link "Ok" at bounding box center [435, 93] width 27 height 18
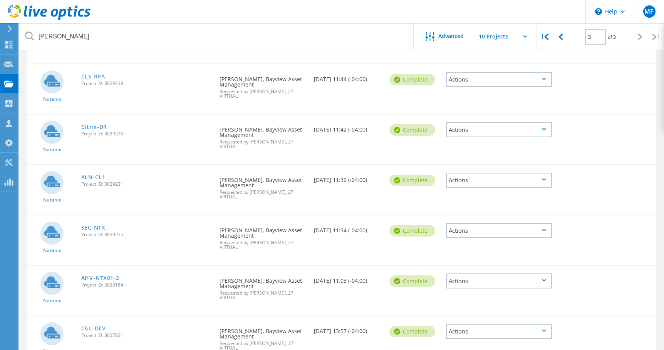
click at [471, 223] on div "Actions" at bounding box center [498, 230] width 105 height 15
click at [471, 231] on div "Share" at bounding box center [499, 237] width 104 height 12
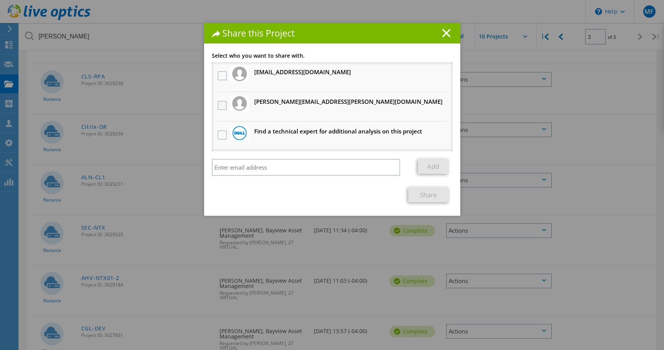
click at [221, 103] on label at bounding box center [223, 105] width 11 height 9
click at [0, 0] on input "checkbox" at bounding box center [0, 0] width 0 height 0
click at [424, 194] on link "Share" at bounding box center [428, 194] width 40 height 15
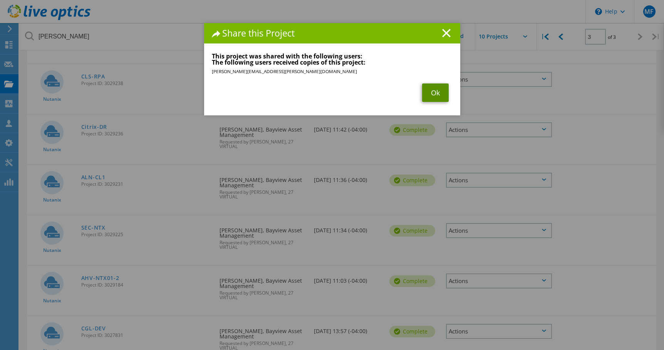
click at [433, 95] on link "Ok" at bounding box center [435, 93] width 27 height 18
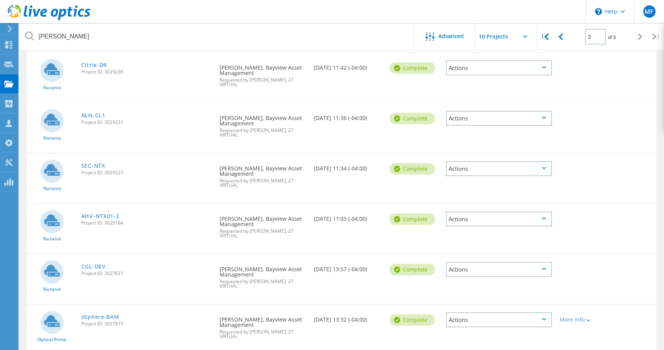
scroll to position [205, 0]
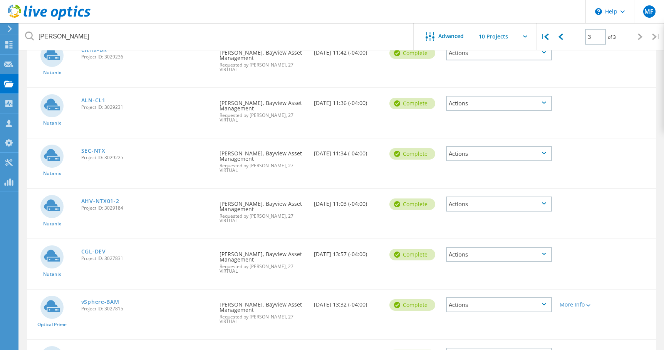
click at [474, 197] on div "Actions" at bounding box center [498, 204] width 105 height 15
click at [470, 204] on div "Share" at bounding box center [499, 210] width 104 height 12
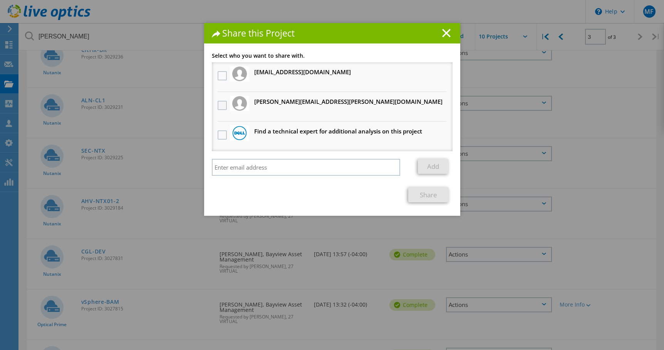
click at [218, 105] on label at bounding box center [223, 105] width 11 height 9
click at [0, 0] on input "checkbox" at bounding box center [0, 0] width 0 height 0
click at [427, 197] on link "Share" at bounding box center [428, 194] width 40 height 15
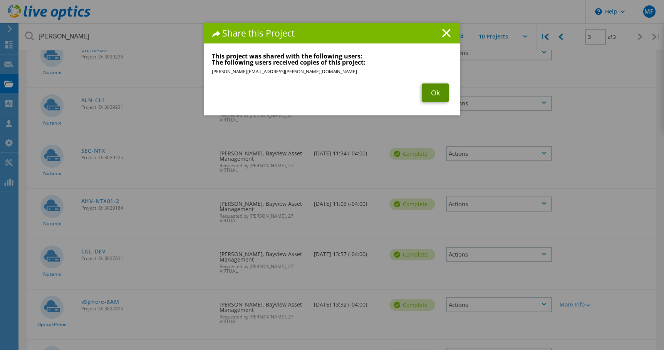
click at [435, 92] on link "Ok" at bounding box center [435, 93] width 27 height 18
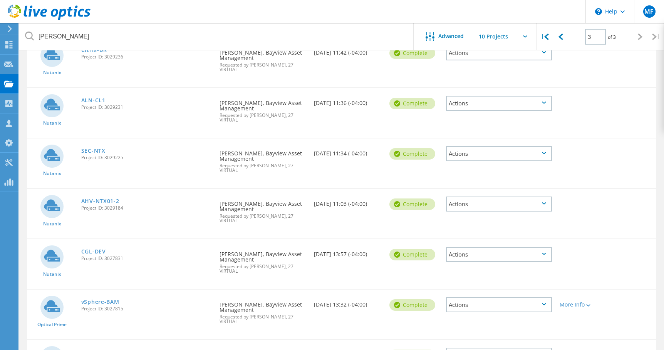
click at [482, 247] on div "Actions" at bounding box center [498, 254] width 105 height 15
click at [482, 255] on div "Share" at bounding box center [499, 261] width 104 height 12
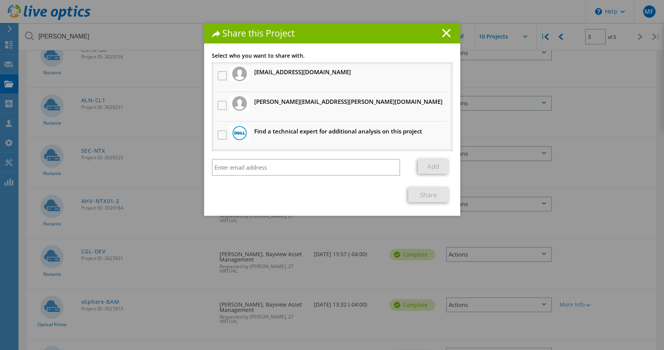
click at [216, 106] on div at bounding box center [222, 106] width 13 height 16
click at [220, 105] on label at bounding box center [223, 105] width 11 height 9
click at [0, 0] on input "checkbox" at bounding box center [0, 0] width 0 height 0
click at [421, 193] on link "Share" at bounding box center [428, 194] width 40 height 15
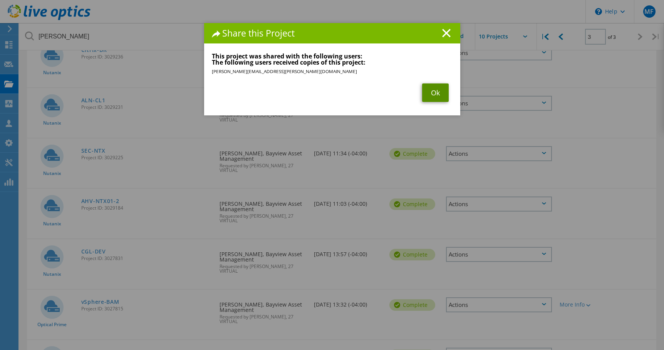
click at [433, 94] on link "Ok" at bounding box center [435, 93] width 27 height 18
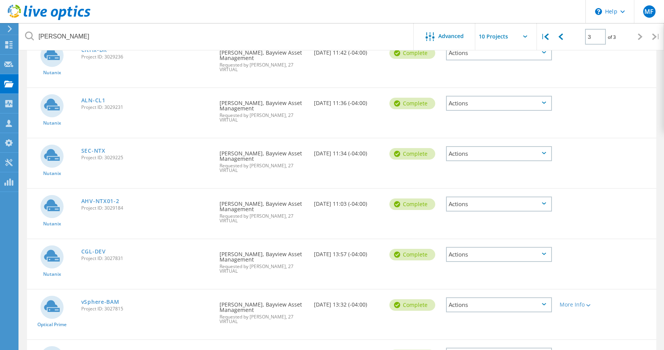
scroll to position [234, 0]
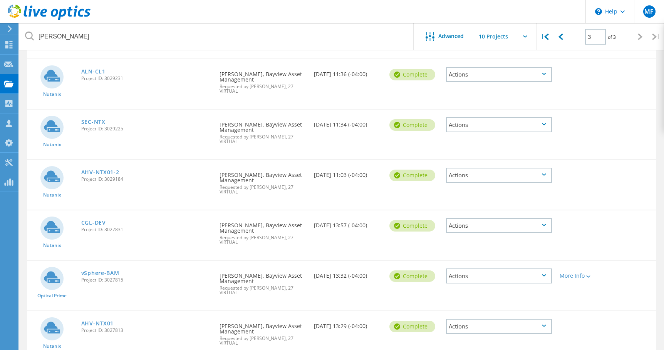
click at [496, 269] on div "Actions" at bounding box center [498, 276] width 105 height 15
click at [478, 276] on div "Share" at bounding box center [499, 282] width 104 height 12
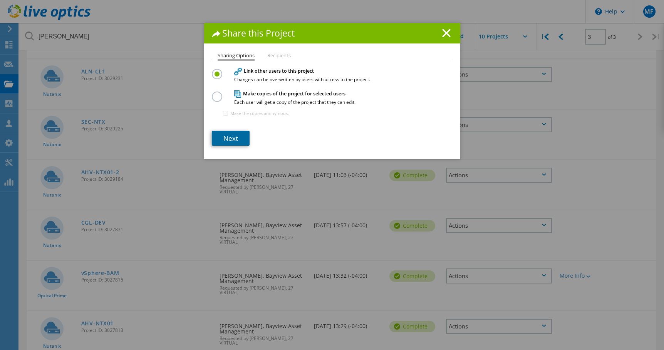
click at [235, 136] on link "Next" at bounding box center [231, 138] width 38 height 15
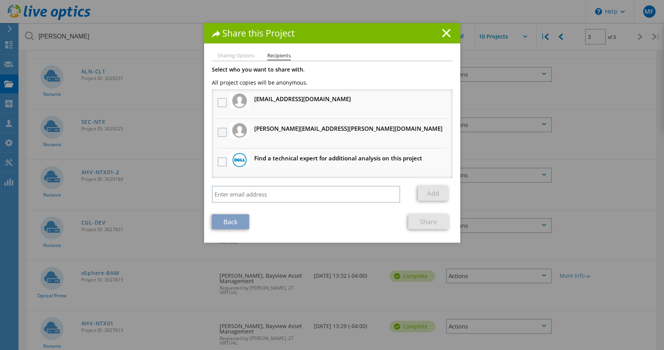
click at [218, 133] on label at bounding box center [223, 132] width 11 height 9
click at [0, 0] on input "checkbox" at bounding box center [0, 0] width 0 height 0
click at [426, 222] on link "Share" at bounding box center [428, 221] width 40 height 15
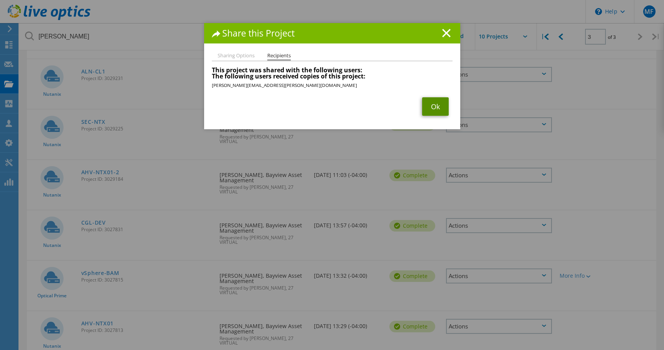
click at [432, 103] on link "Ok" at bounding box center [435, 106] width 27 height 18
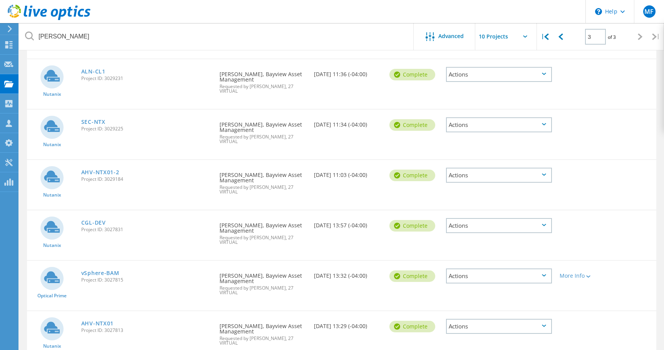
click at [511, 319] on div "Actions" at bounding box center [498, 326] width 105 height 15
click at [482, 327] on div "Share" at bounding box center [499, 333] width 104 height 12
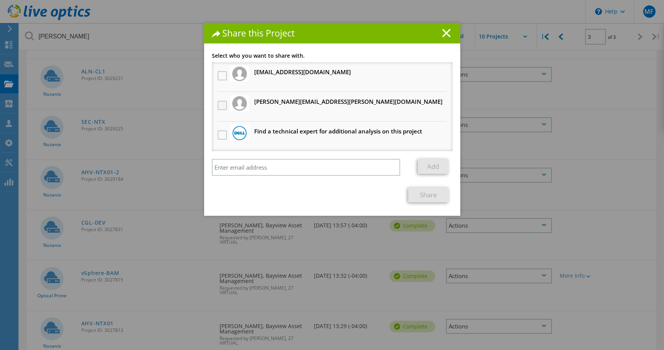
click at [219, 104] on label at bounding box center [223, 105] width 11 height 9
click at [0, 0] on input "checkbox" at bounding box center [0, 0] width 0 height 0
click at [416, 200] on link "Share" at bounding box center [428, 194] width 40 height 15
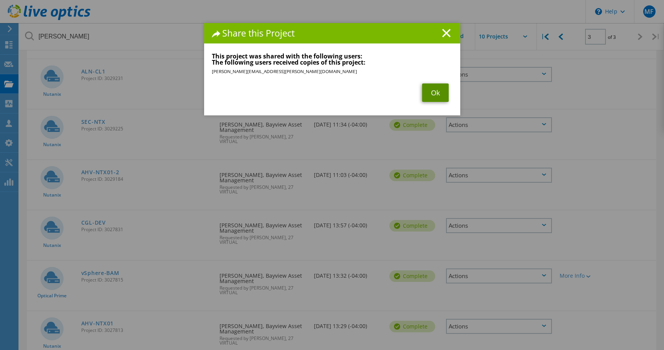
click at [433, 84] on link "Ok" at bounding box center [435, 93] width 27 height 18
